Goal: Task Accomplishment & Management: Use online tool/utility

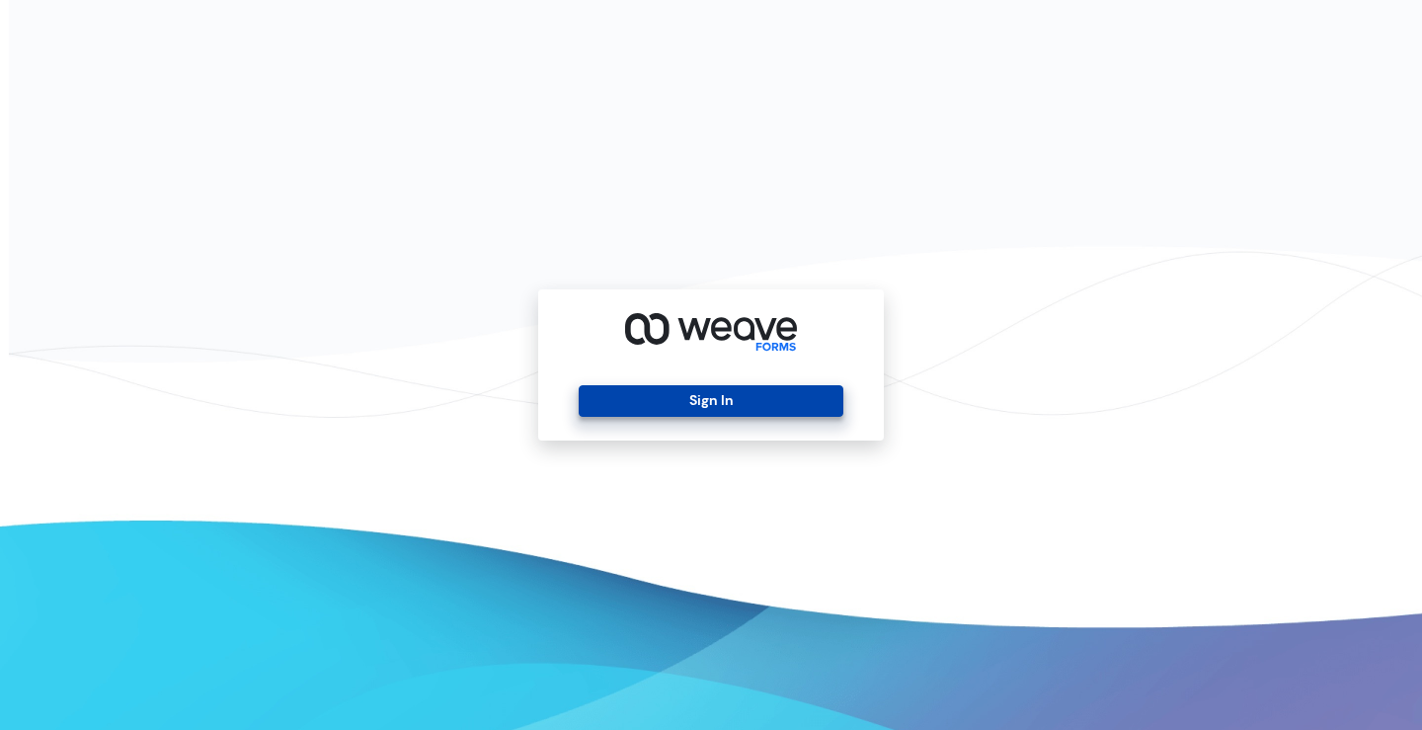
click at [709, 395] on button "Sign In" at bounding box center [711, 401] width 264 height 32
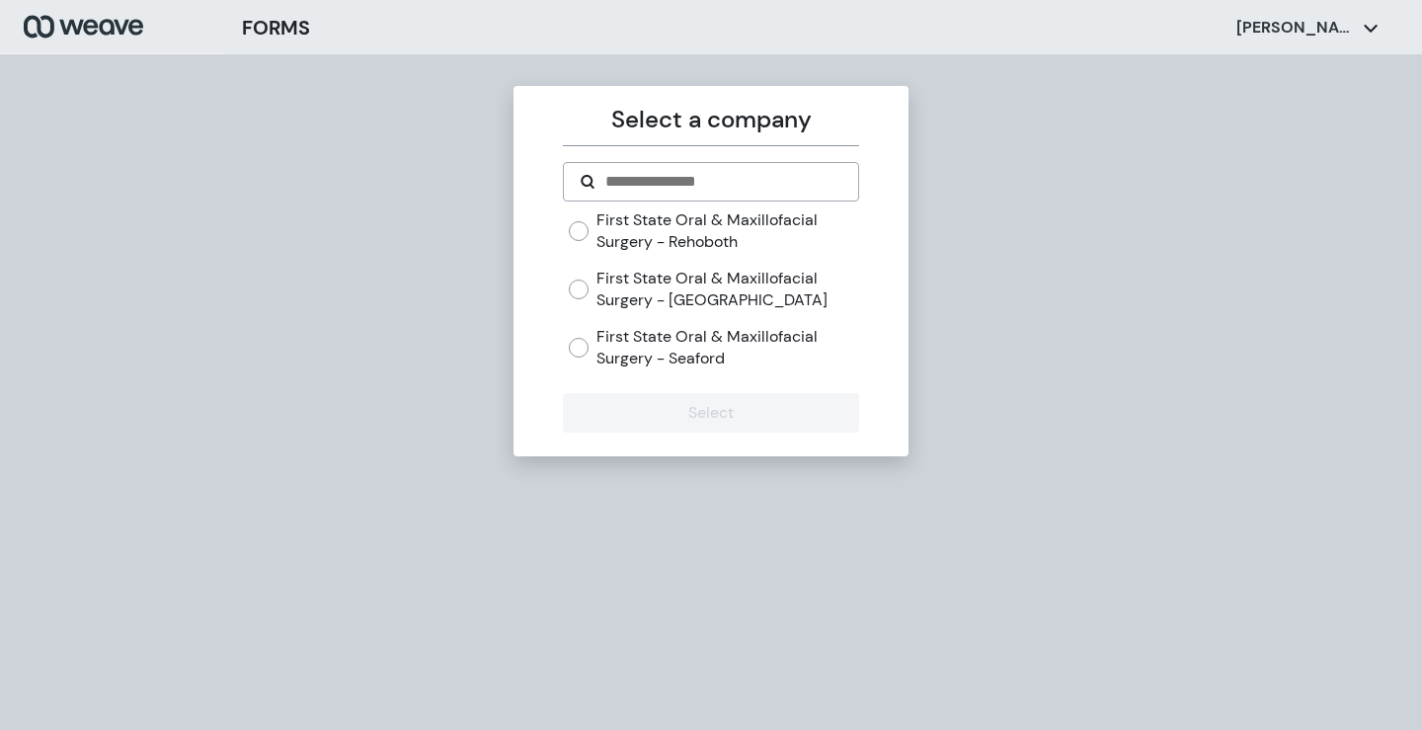
click at [675, 274] on label "First State Oral & Maxillofacial Surgery - [GEOGRAPHIC_DATA]" at bounding box center [727, 289] width 262 height 42
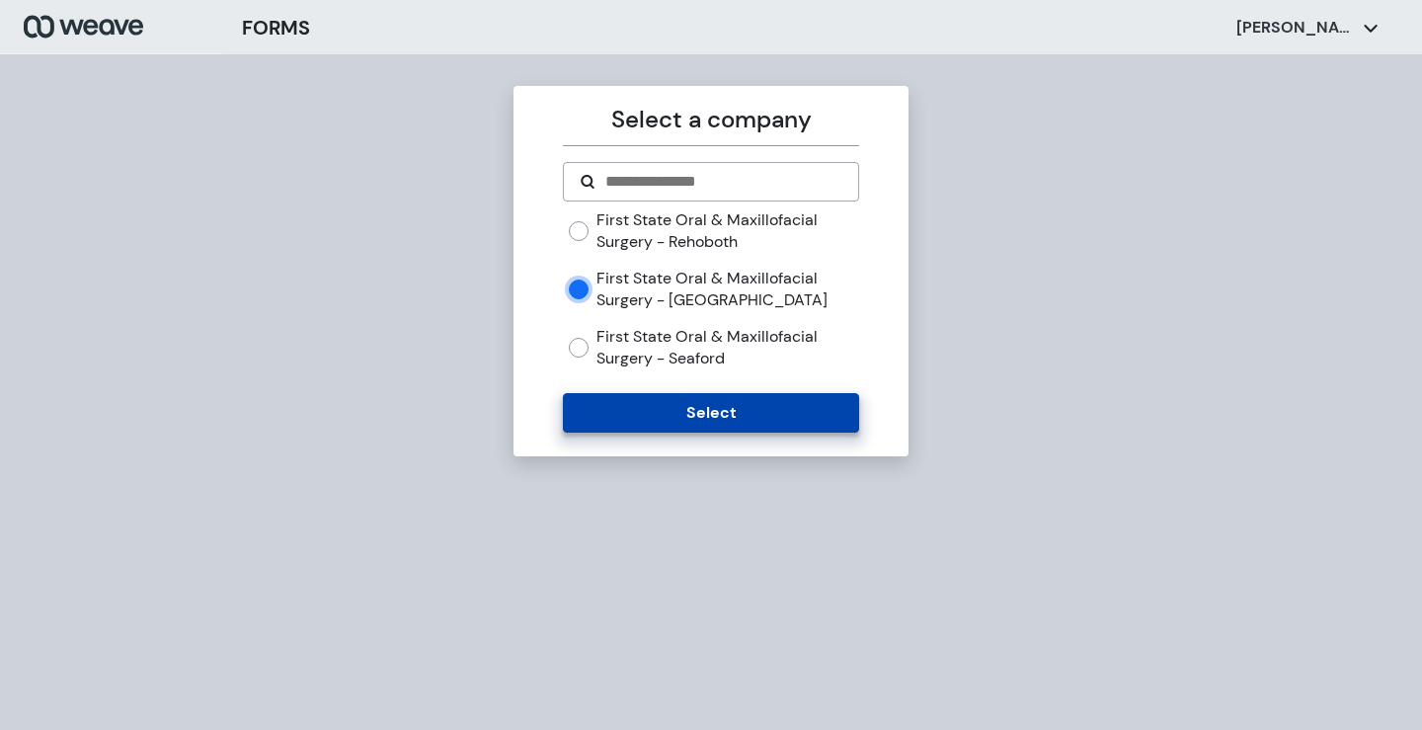
click at [707, 393] on button "Select" at bounding box center [710, 412] width 295 height 39
